Goal: Task Accomplishment & Management: Manage account settings

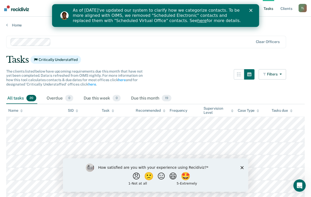
click at [249, 11] on polygon "Close" at bounding box center [250, 10] width 3 height 3
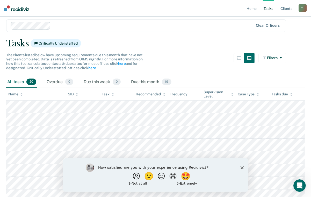
scroll to position [32, 0]
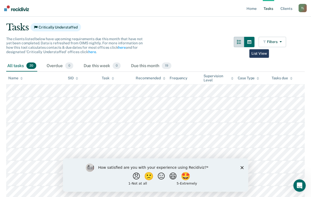
click at [244, 45] on button "button" at bounding box center [239, 42] width 10 height 10
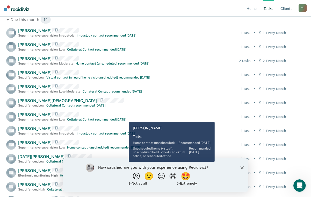
scroll to position [97, 0]
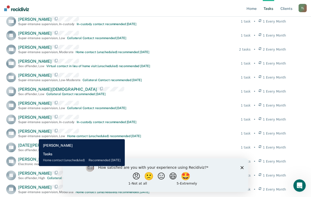
click at [35, 135] on div "Super-intensive supervision , Low" at bounding box center [41, 136] width 47 height 4
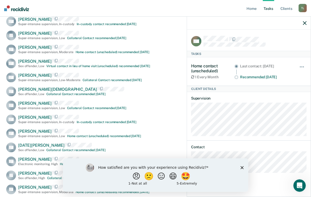
scroll to position [129, 0]
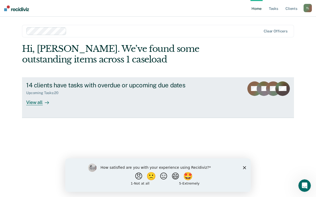
click at [73, 91] on div "Upcoming Tasks : 20" at bounding box center [117, 92] width 182 height 6
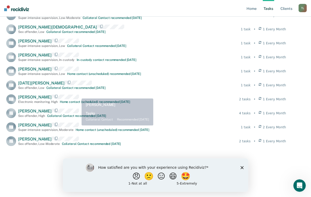
scroll to position [162, 0]
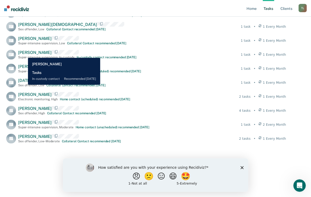
click at [24, 54] on span "[PERSON_NAME]" at bounding box center [34, 52] width 33 height 5
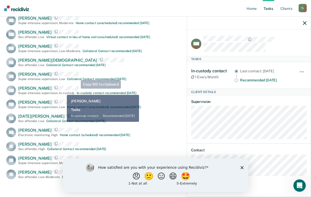
scroll to position [129, 0]
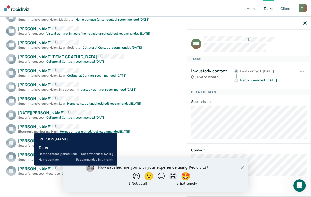
click at [31, 129] on span "[PERSON_NAME]" at bounding box center [34, 126] width 33 height 5
